Goal: Transaction & Acquisition: Purchase product/service

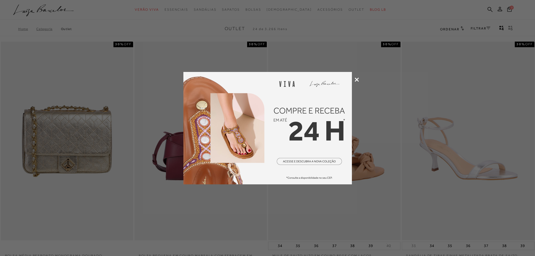
click at [358, 79] on icon at bounding box center [357, 79] width 4 height 4
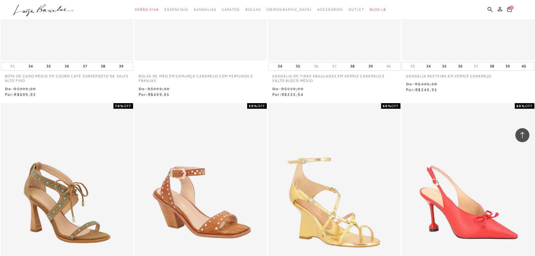
scroll to position [618, 0]
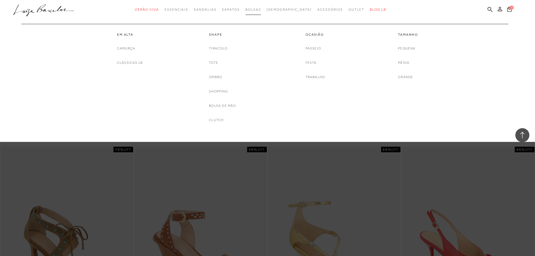
click at [261, 8] on span "Bolsas" at bounding box center [253, 10] width 16 height 4
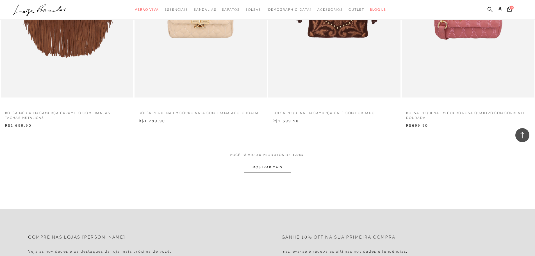
scroll to position [1320, 0]
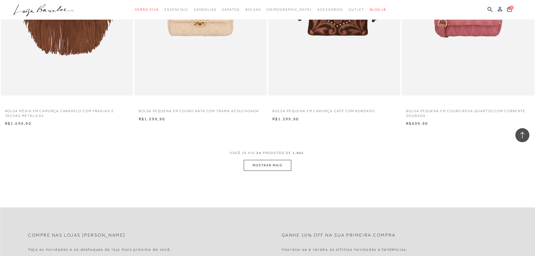
click at [281, 168] on button "MOSTRAR MAIS" at bounding box center [267, 165] width 47 height 11
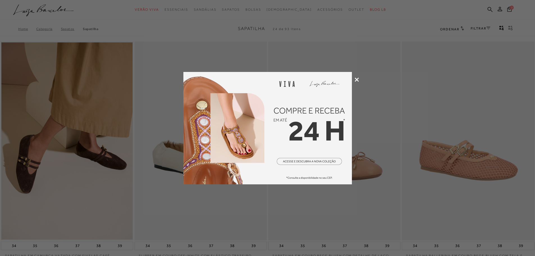
click at [353, 80] on div at bounding box center [267, 128] width 535 height 256
click at [357, 77] on icon at bounding box center [357, 79] width 4 height 4
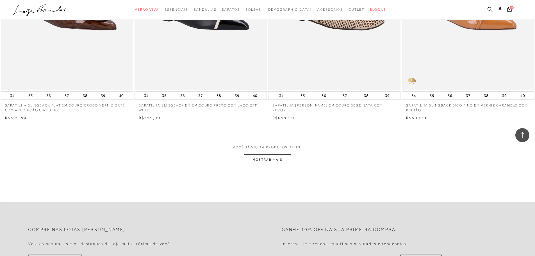
scroll to position [1320, 0]
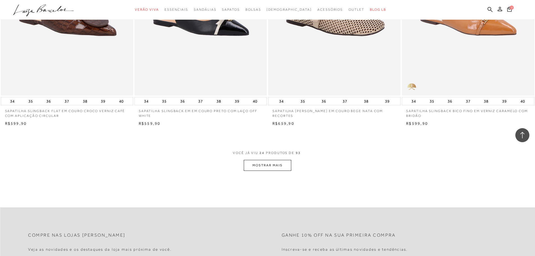
click at [268, 162] on button "MOSTRAR MAIS" at bounding box center [267, 165] width 47 height 11
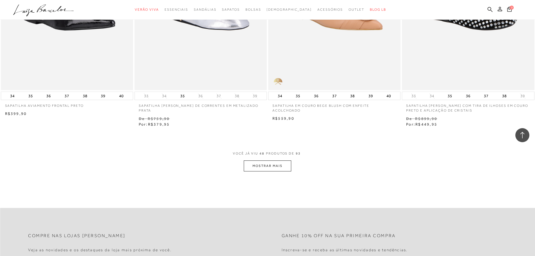
scroll to position [2808, 0]
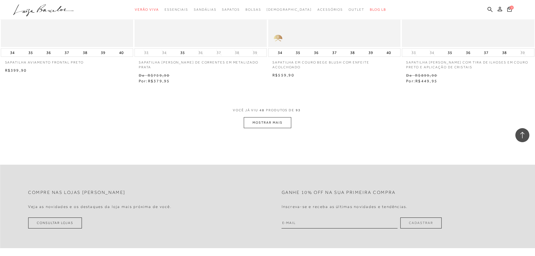
click at [276, 125] on button "MOSTRAR MAIS" at bounding box center [267, 122] width 47 height 11
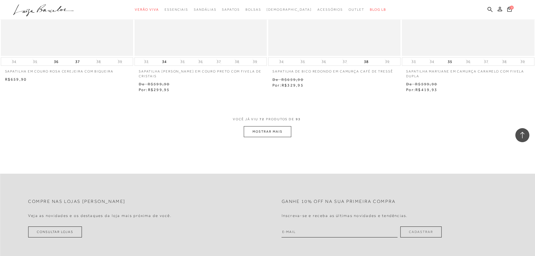
scroll to position [4155, 0]
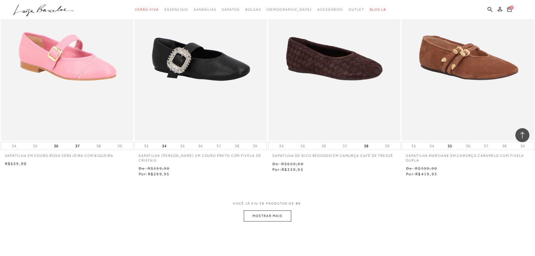
click at [270, 216] on button "MOSTRAR MAIS" at bounding box center [267, 215] width 47 height 11
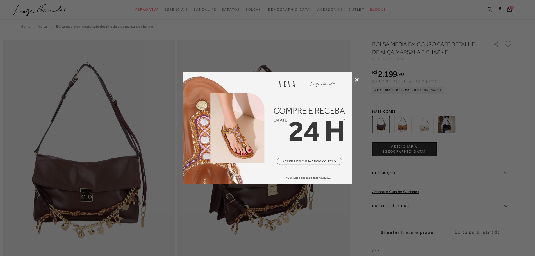
click at [356, 78] on icon at bounding box center [357, 79] width 4 height 4
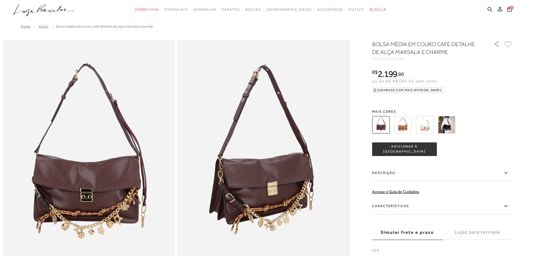
click at [454, 128] on img at bounding box center [446, 124] width 17 height 17
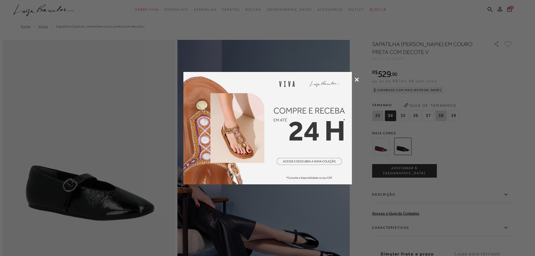
click at [357, 80] on icon at bounding box center [357, 79] width 4 height 4
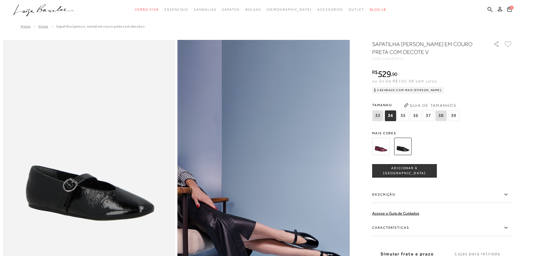
scroll to position [56, 0]
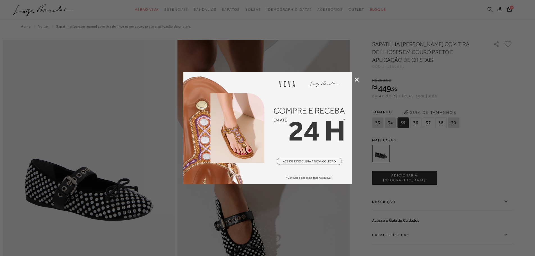
click at [355, 80] on icon at bounding box center [357, 79] width 4 height 4
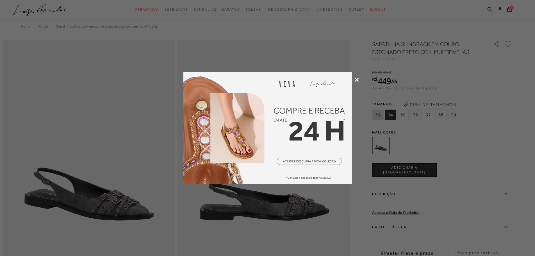
click at [356, 79] on icon at bounding box center [357, 79] width 4 height 4
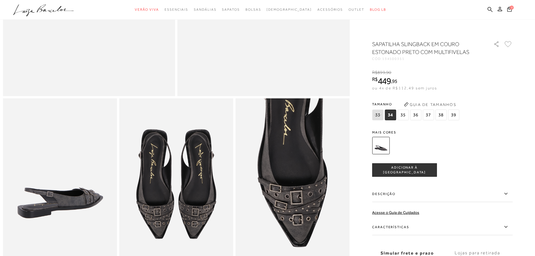
scroll to position [253, 0]
